Goal: Information Seeking & Learning: Compare options

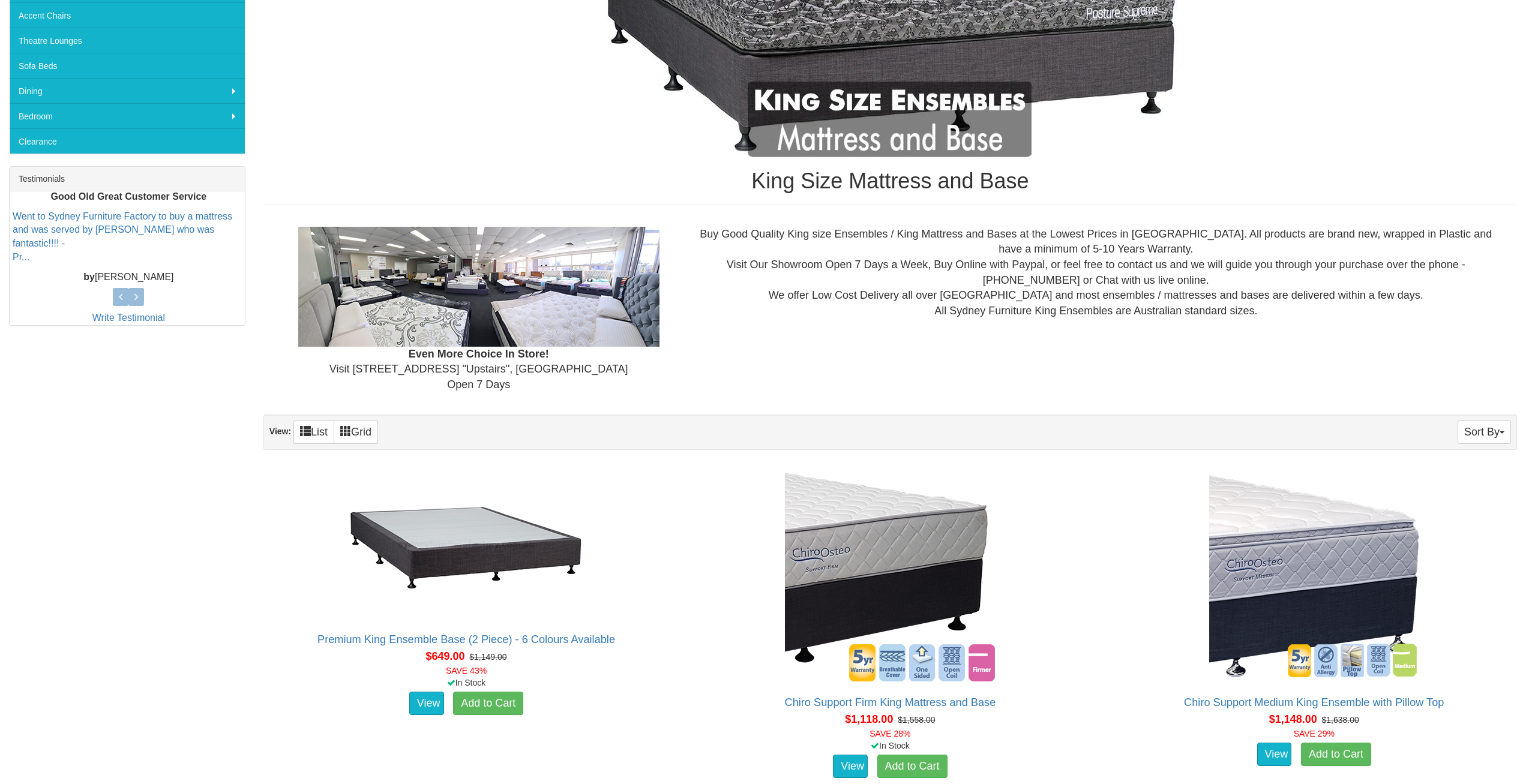
scroll to position [360, 0]
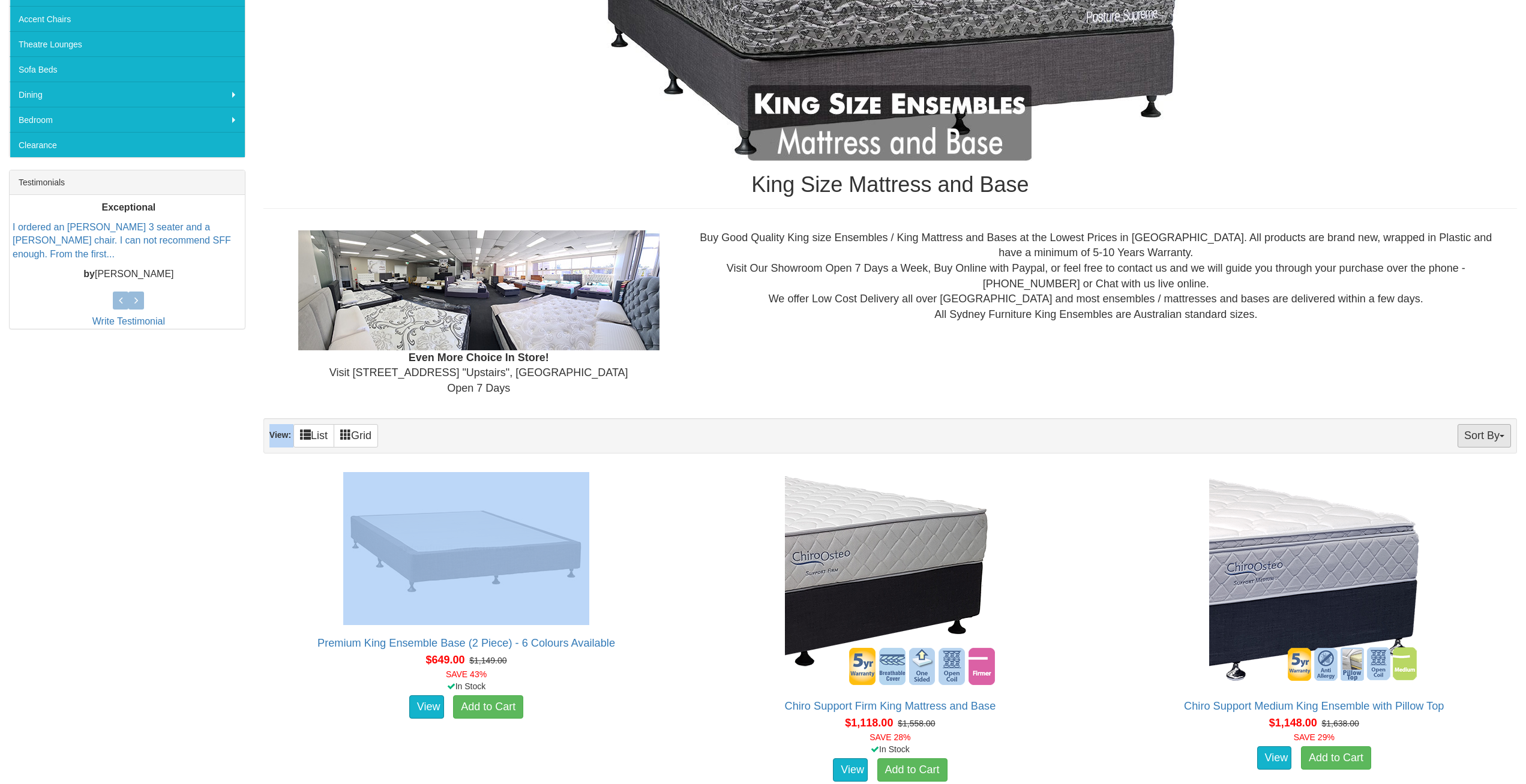
click at [1454, 431] on div "Sort By Product Name Price+ Quantity View: List Grid" at bounding box center [890, 436] width 1253 height 35
click at [1473, 435] on button "Sort By" at bounding box center [1483, 436] width 53 height 23
click at [1460, 474] on link "Price+" at bounding box center [1462, 476] width 95 height 16
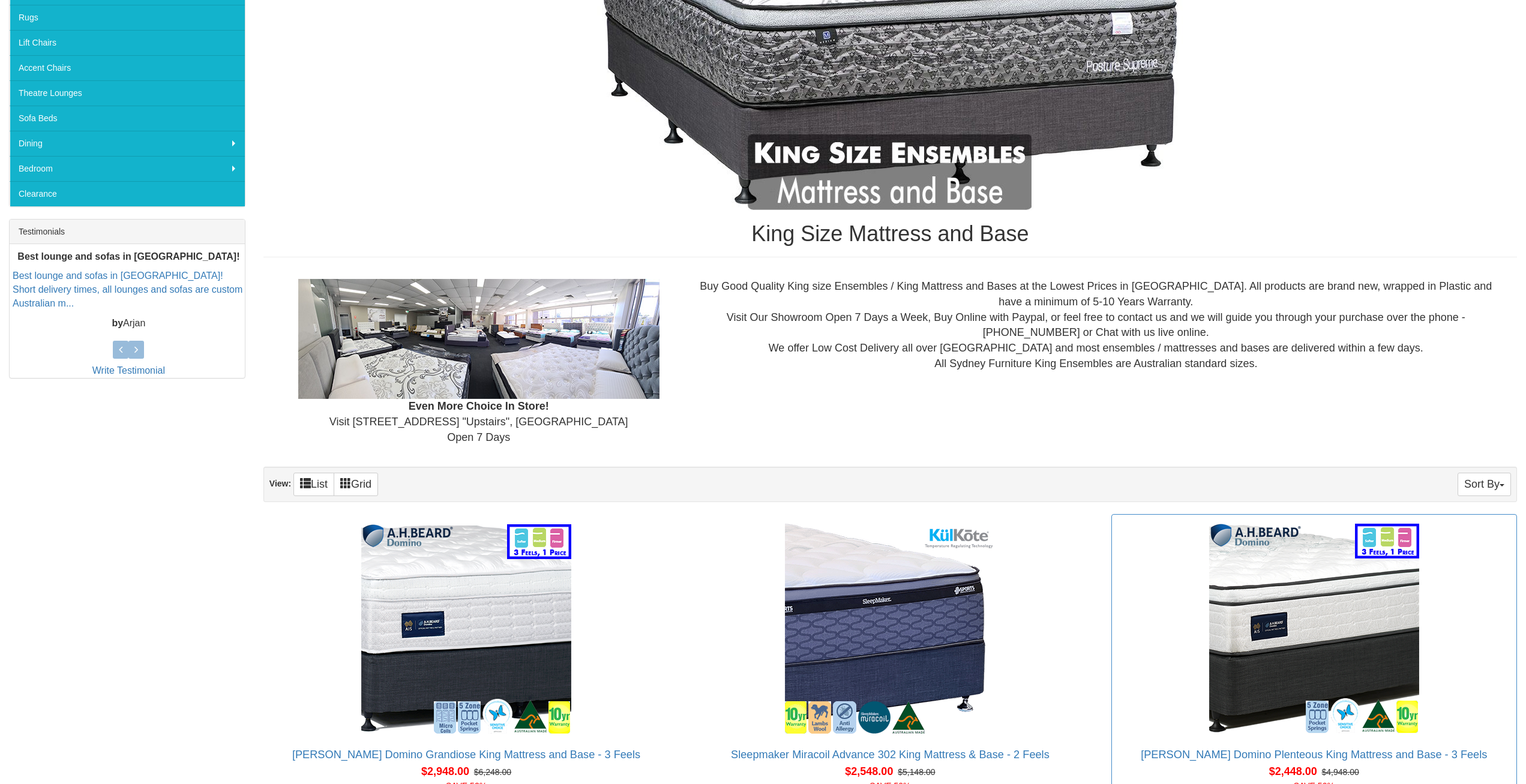
scroll to position [520, 0]
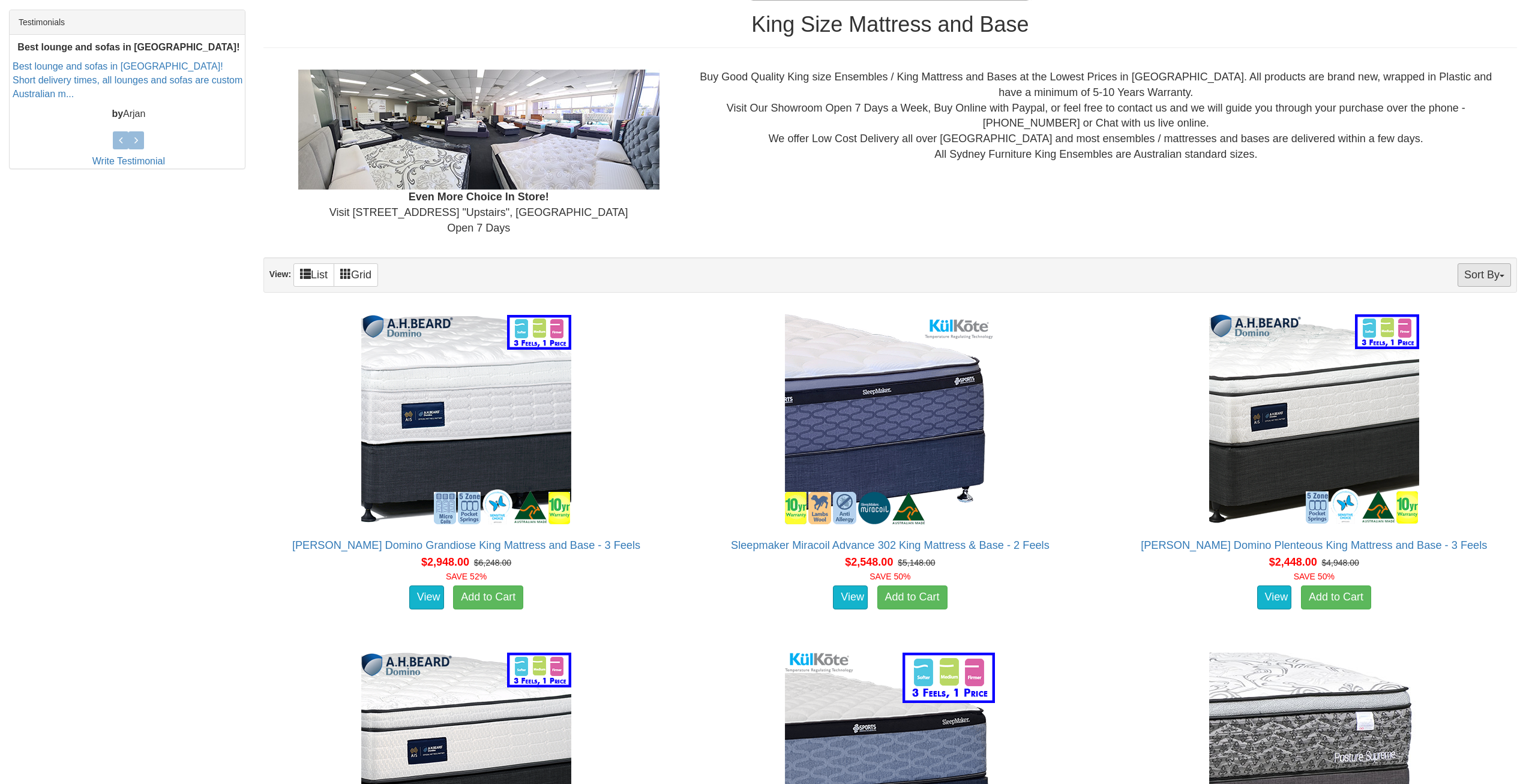
click at [1498, 272] on button "Sort By" at bounding box center [1483, 275] width 53 height 23
click at [1464, 309] on link "Price-" at bounding box center [1462, 315] width 95 height 16
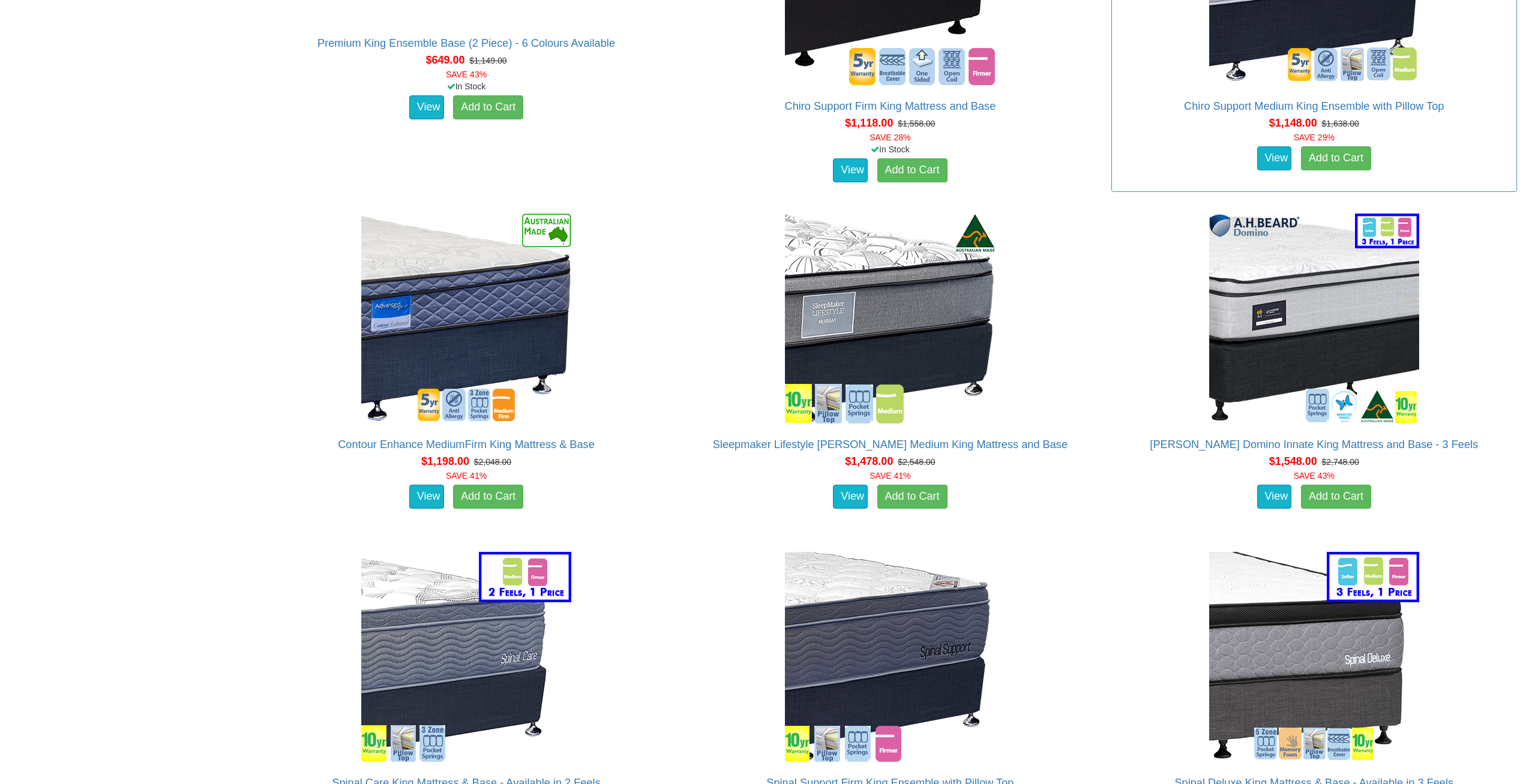
scroll to position [959, 0]
